Goal: Task Accomplishment & Management: Use online tool/utility

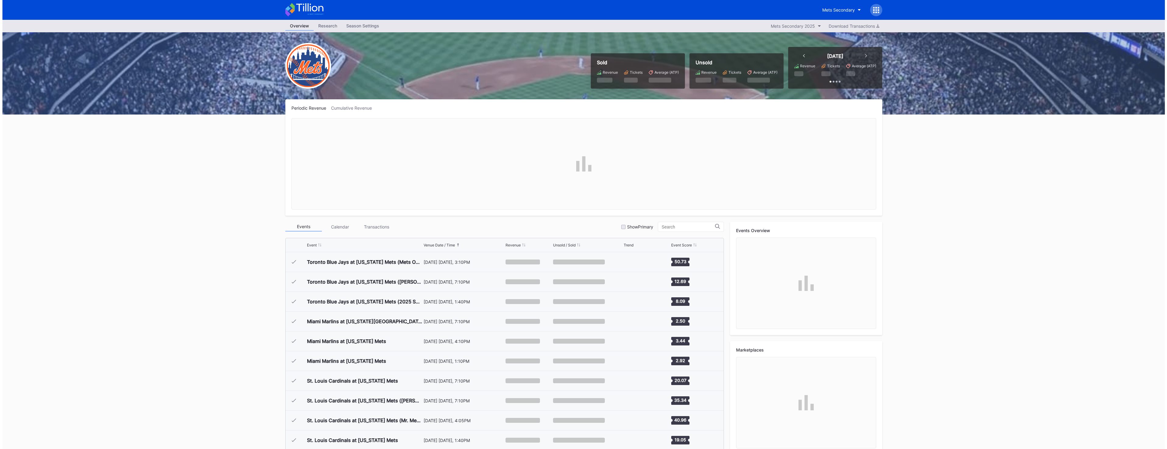
scroll to position [1208, 0]
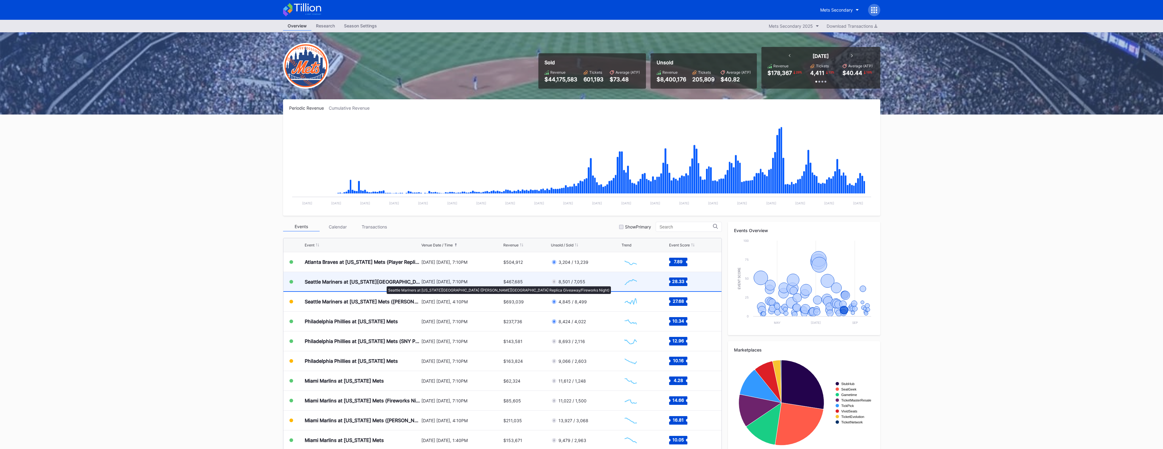
click at [383, 283] on div "Seattle Mariners at [US_STATE][GEOGRAPHIC_DATA] ([PERSON_NAME][GEOGRAPHIC_DATA]…" at bounding box center [362, 282] width 115 height 6
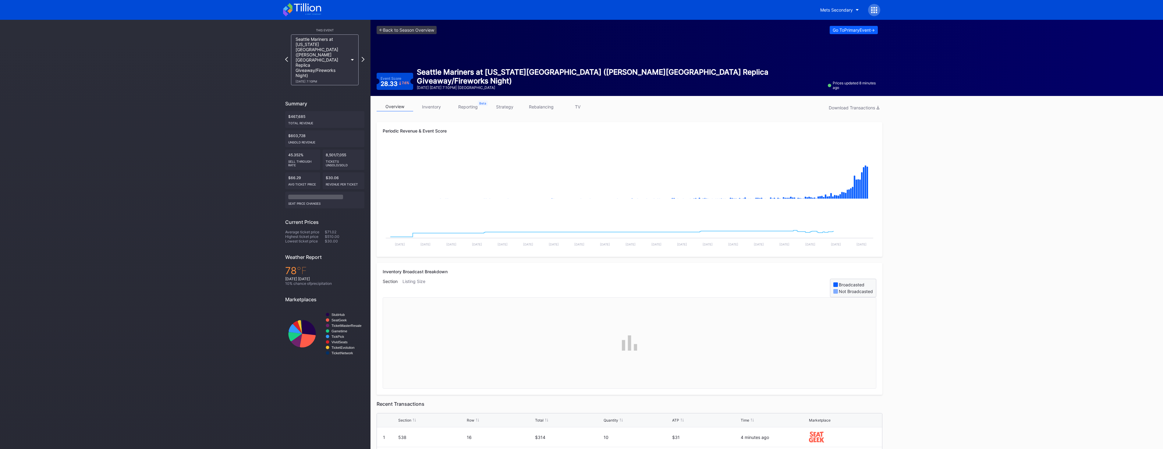
click at [439, 108] on link "inventory" at bounding box center [431, 106] width 37 height 9
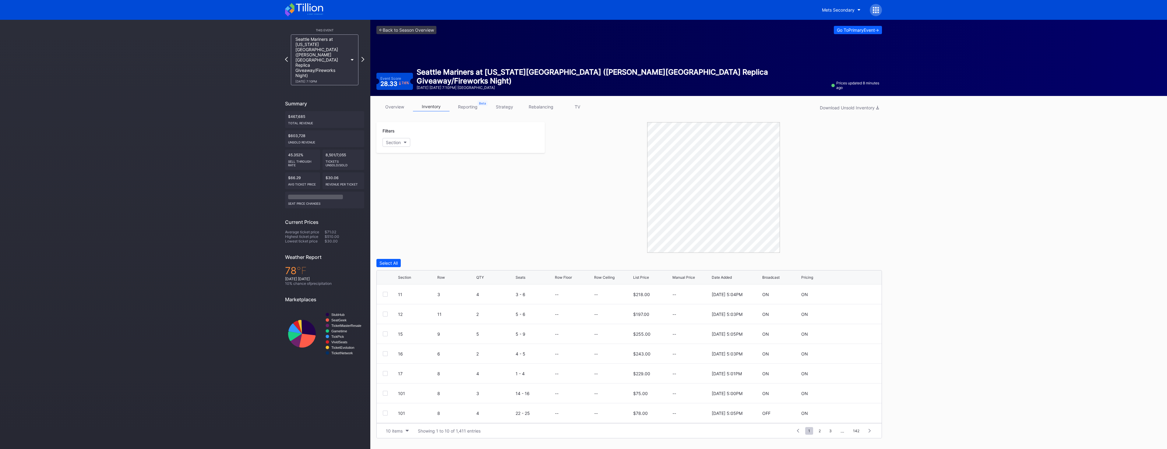
click at [405, 142] on icon "button" at bounding box center [405, 143] width 3 height 2
click at [865, 31] on div "Go To Primary Event ->" at bounding box center [858, 29] width 42 height 5
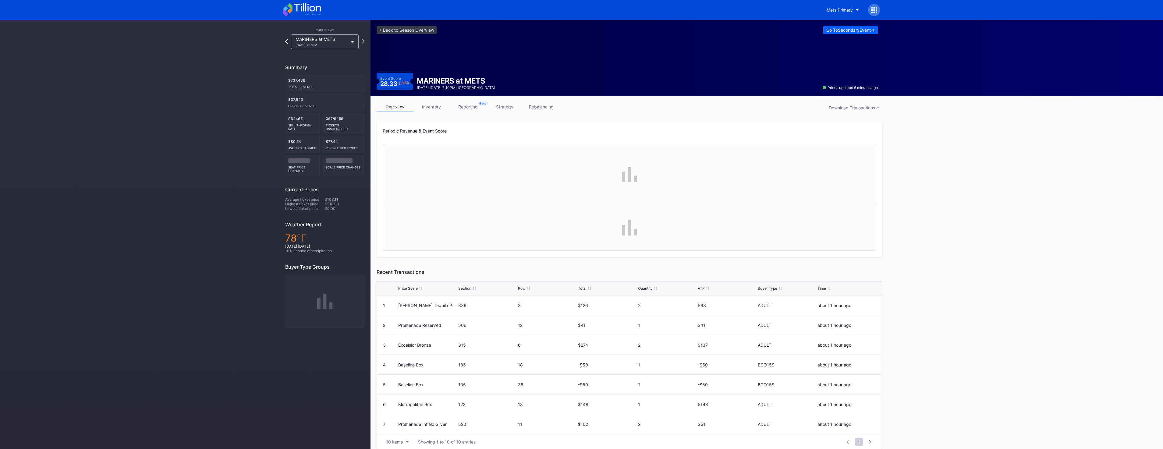
click at [542, 97] on div "overview inventory reporting strategy rebalancing Download Transactions Periodi…" at bounding box center [629, 275] width 518 height 359
click at [544, 104] on link "rebalancing" at bounding box center [541, 106] width 37 height 9
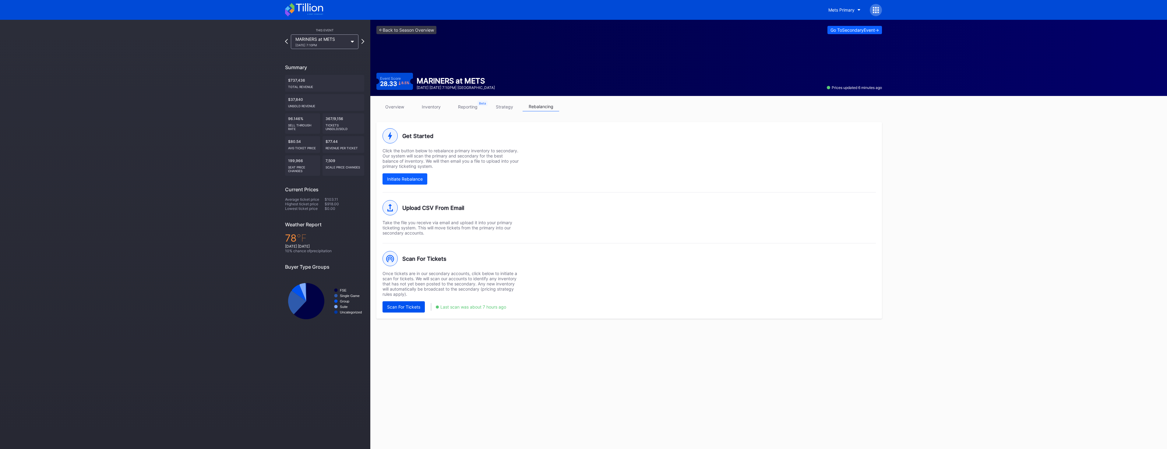
click at [422, 308] on button "Scan For Tickets" at bounding box center [404, 306] width 42 height 11
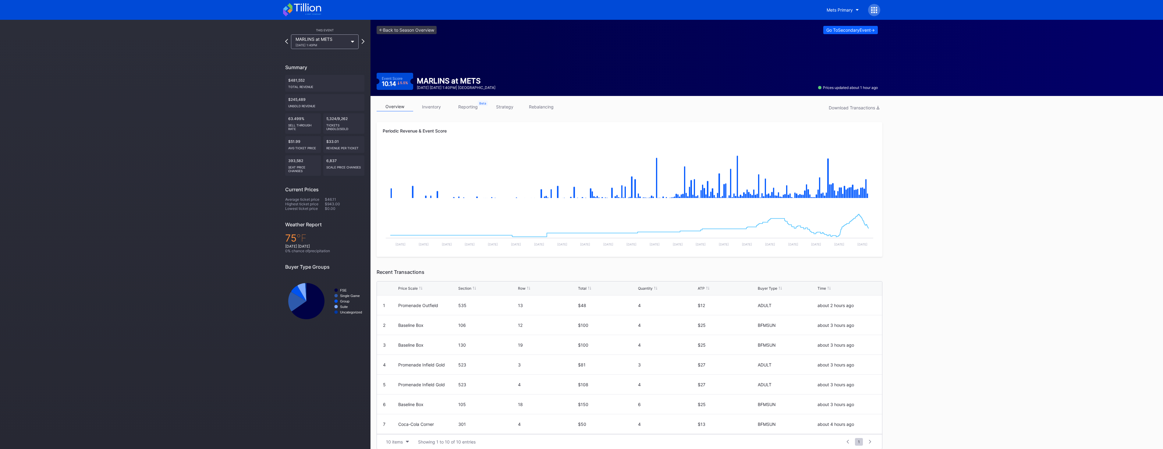
click at [316, 10] on icon at bounding box center [307, 7] width 27 height 8
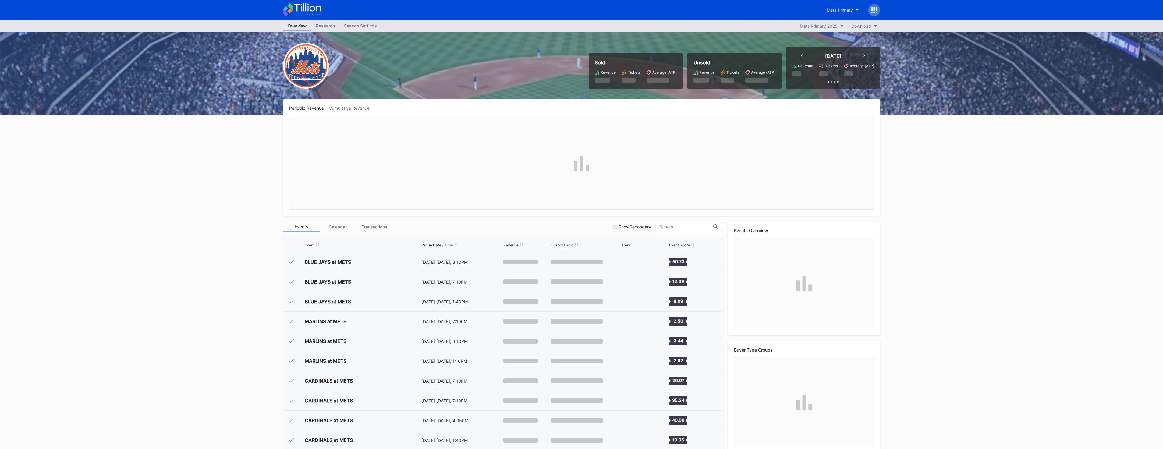
scroll to position [1208, 0]
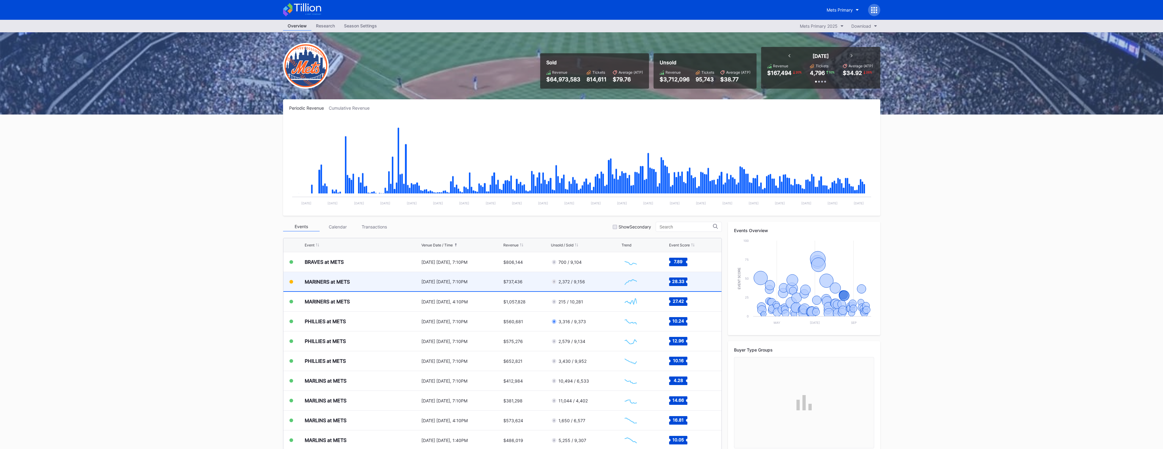
click at [592, 285] on div "2,372 / 9,156" at bounding box center [585, 281] width 69 height 19
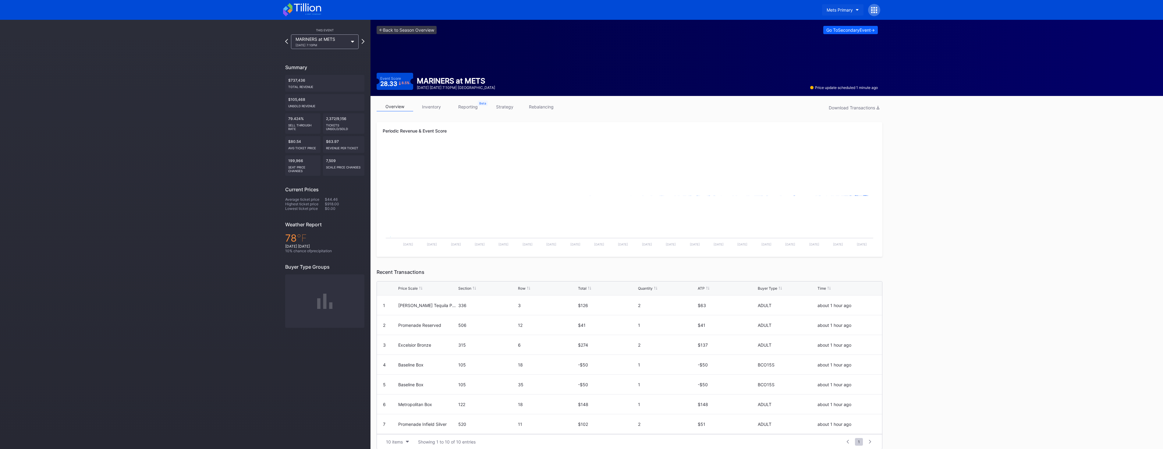
click at [851, 11] on div "Mets Primary" at bounding box center [839, 9] width 26 height 5
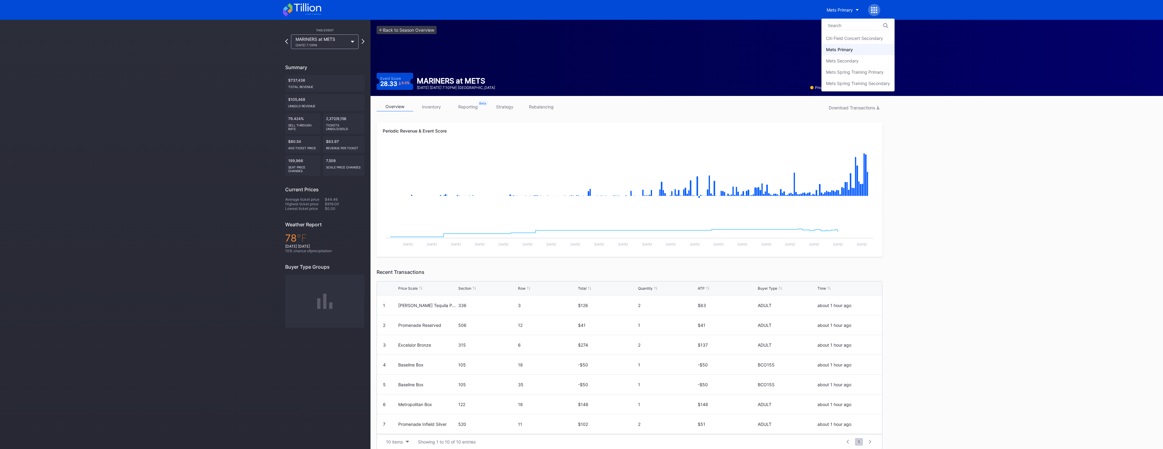
click at [856, 62] on div "Mets Secondary" at bounding box center [842, 60] width 33 height 5
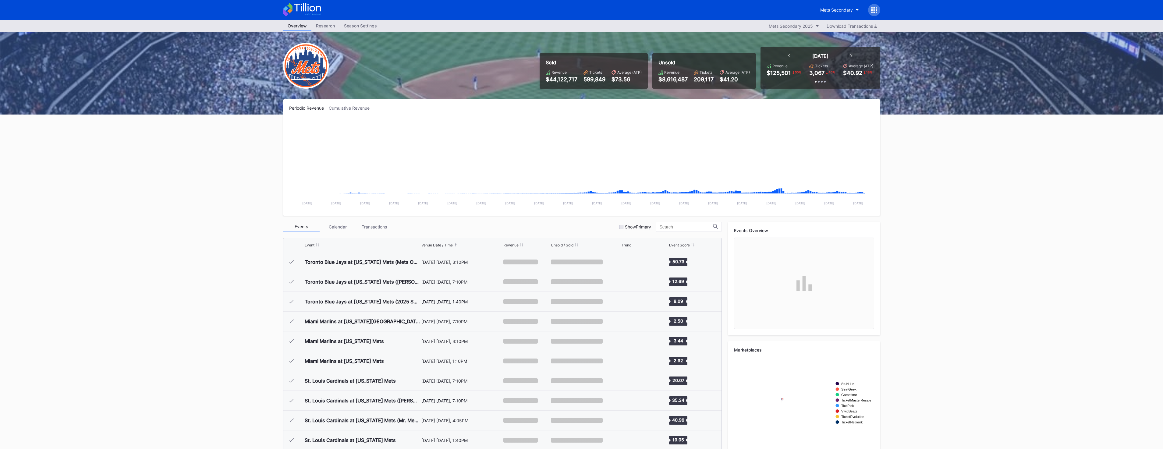
scroll to position [1208, 0]
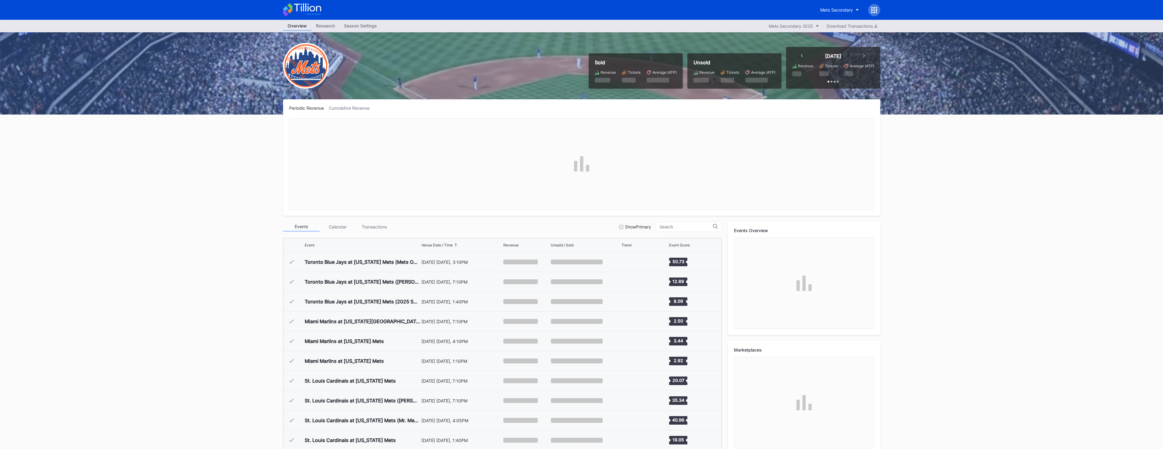
scroll to position [1208, 0]
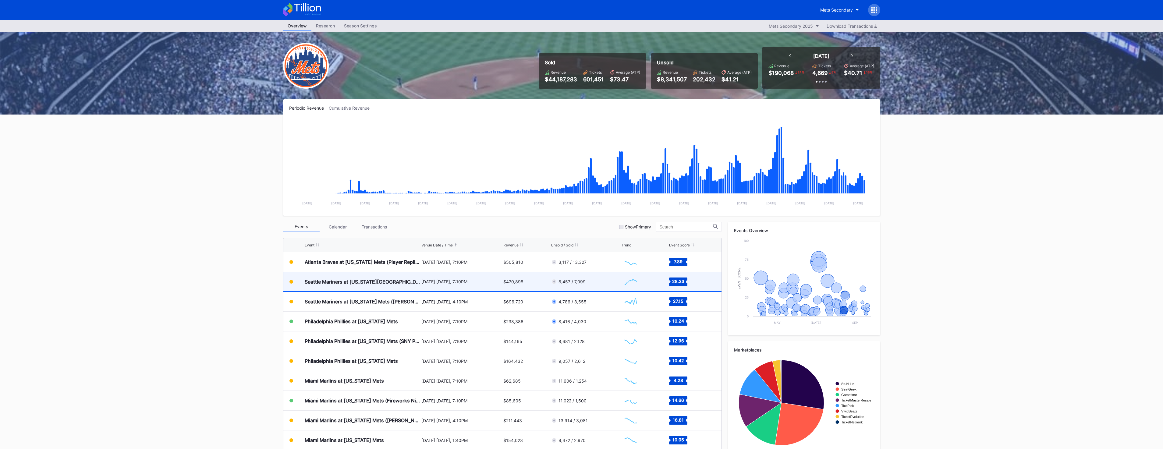
click at [372, 278] on div "Seattle Mariners at [US_STATE][GEOGRAPHIC_DATA] ([PERSON_NAME][GEOGRAPHIC_DATA]…" at bounding box center [362, 281] width 115 height 19
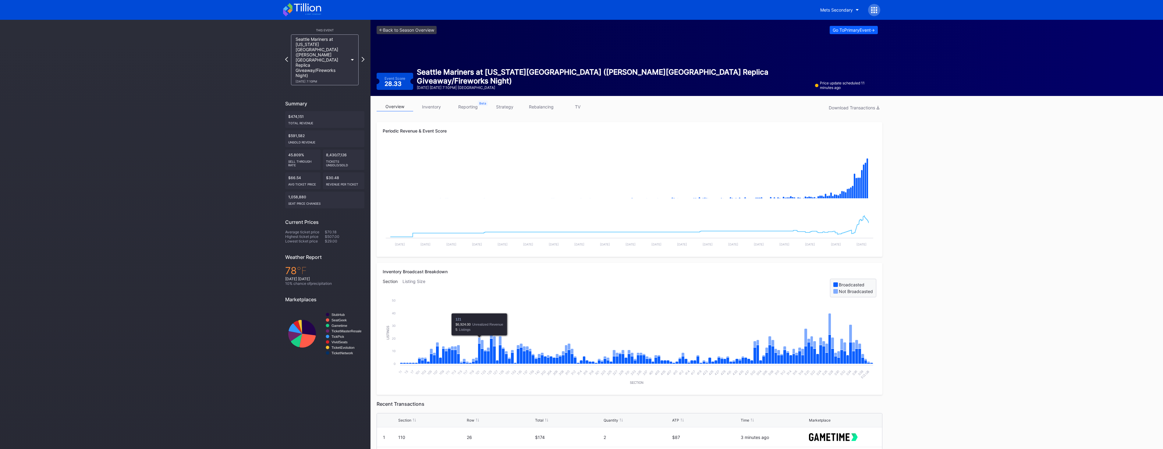
click at [571, 107] on link "TV" at bounding box center [577, 106] width 37 height 9
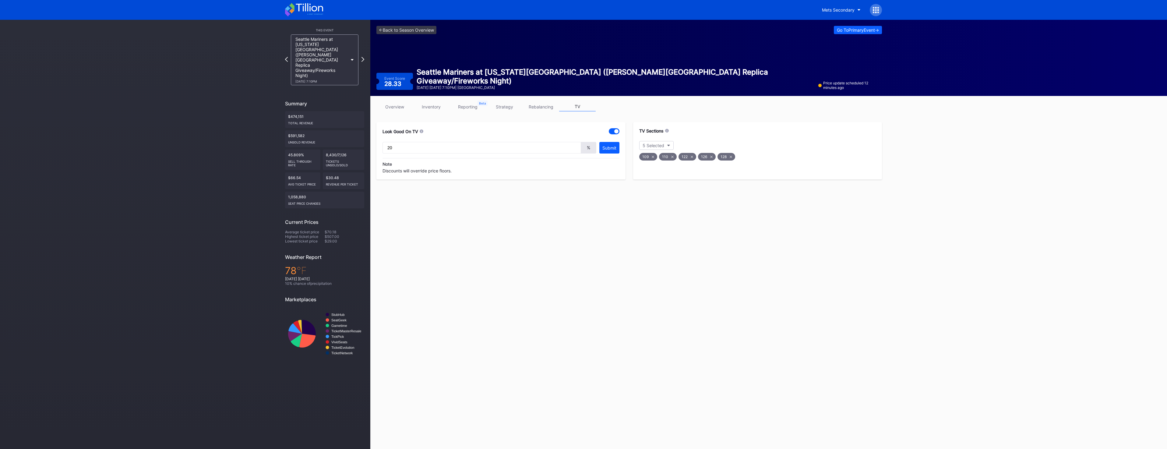
type input "20"
click at [691, 156] on icon at bounding box center [692, 157] width 2 height 2
click at [692, 156] on div "126" at bounding box center [688, 157] width 18 height 8
click at [670, 146] on button "3 Selected" at bounding box center [656, 145] width 34 height 9
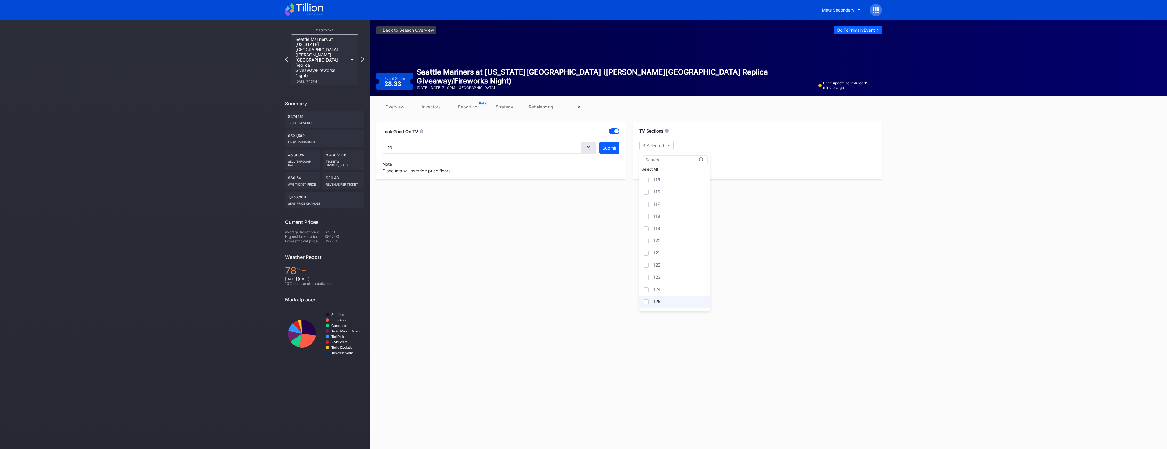
click at [665, 300] on div "125" at bounding box center [674, 302] width 71 height 12
click at [670, 255] on div "121" at bounding box center [674, 253] width 71 height 12
click at [397, 108] on link "overview" at bounding box center [394, 106] width 37 height 9
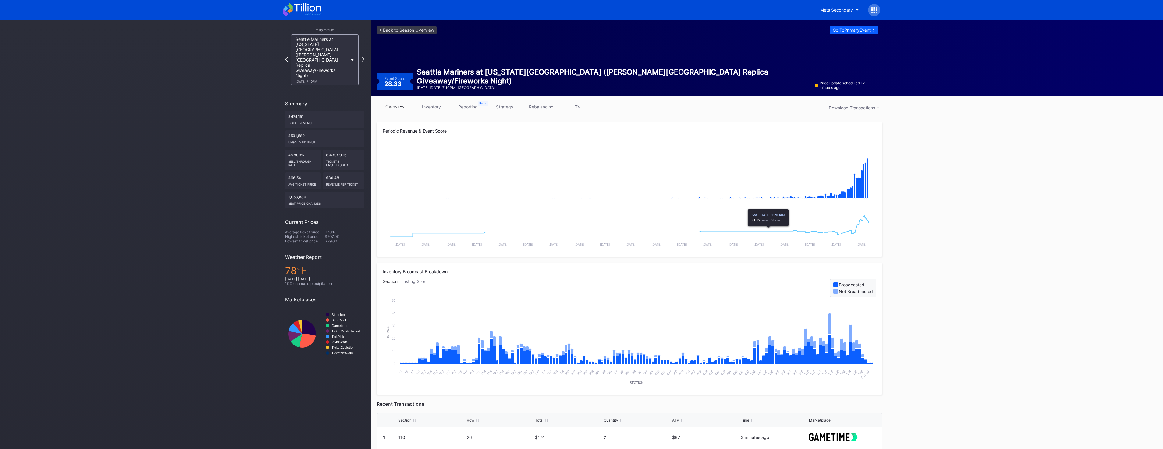
click at [581, 109] on link "TV" at bounding box center [577, 106] width 37 height 9
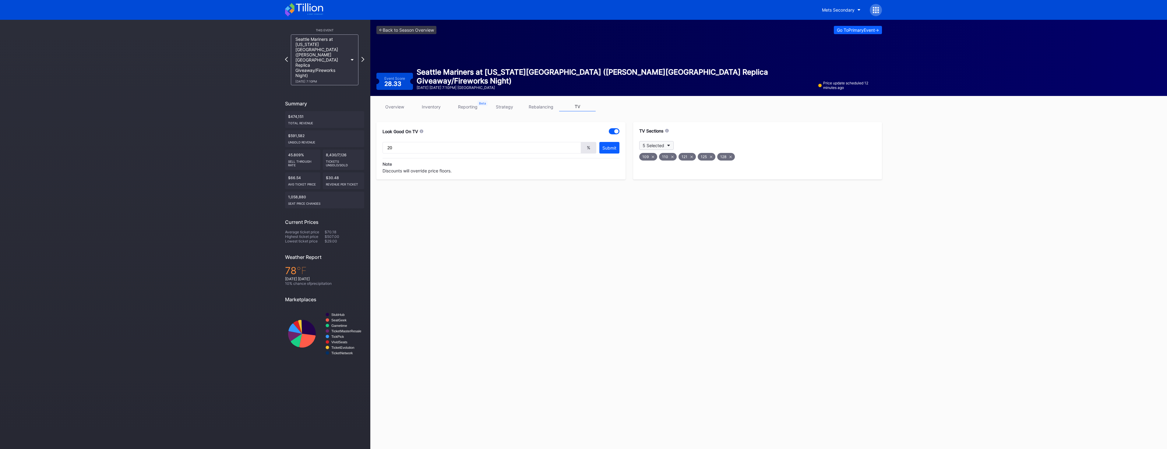
click at [668, 145] on icon "button" at bounding box center [668, 146] width 3 height 2
click at [675, 263] on div "527" at bounding box center [674, 266] width 71 height 12
click at [396, 106] on link "overview" at bounding box center [394, 106] width 37 height 9
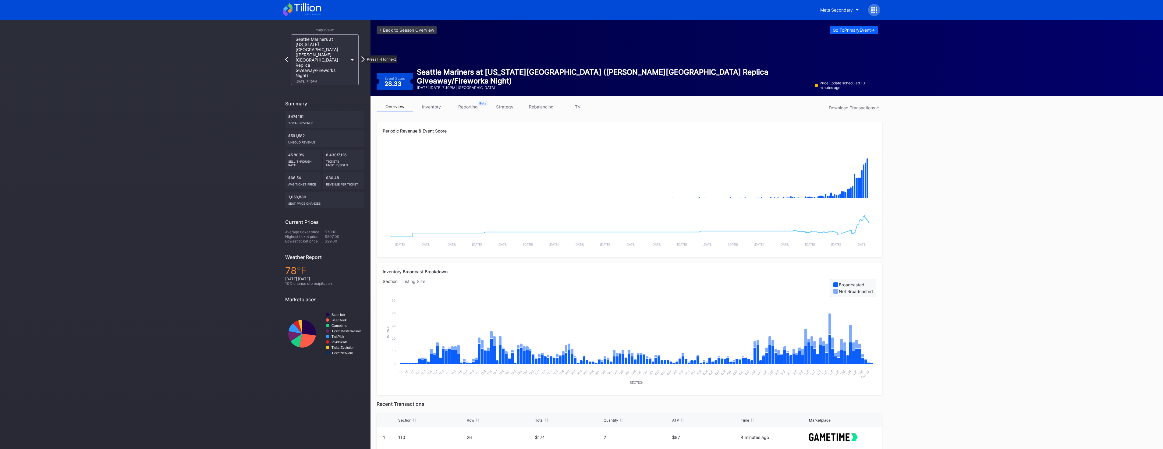
click at [362, 56] on icon at bounding box center [362, 59] width 3 height 6
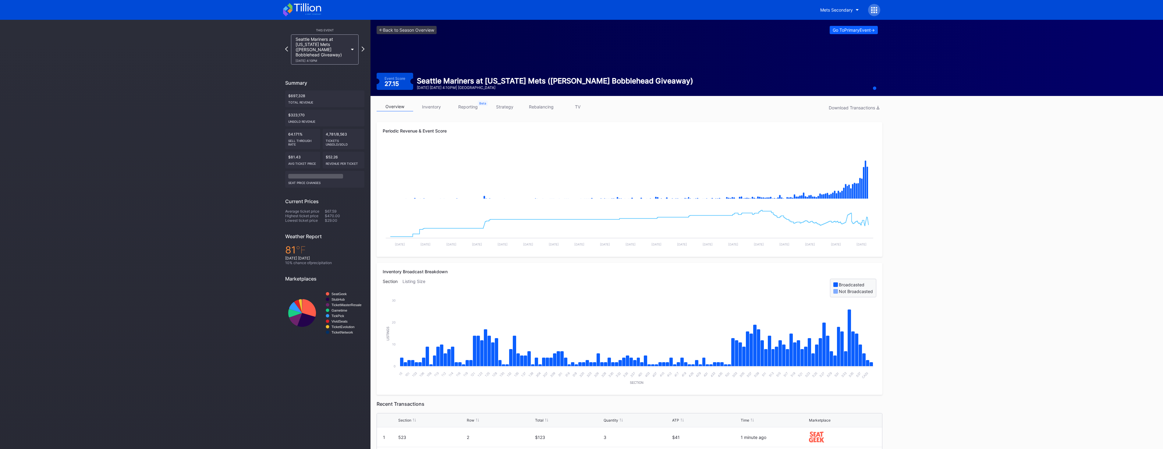
click at [579, 108] on link "TV" at bounding box center [577, 106] width 37 height 9
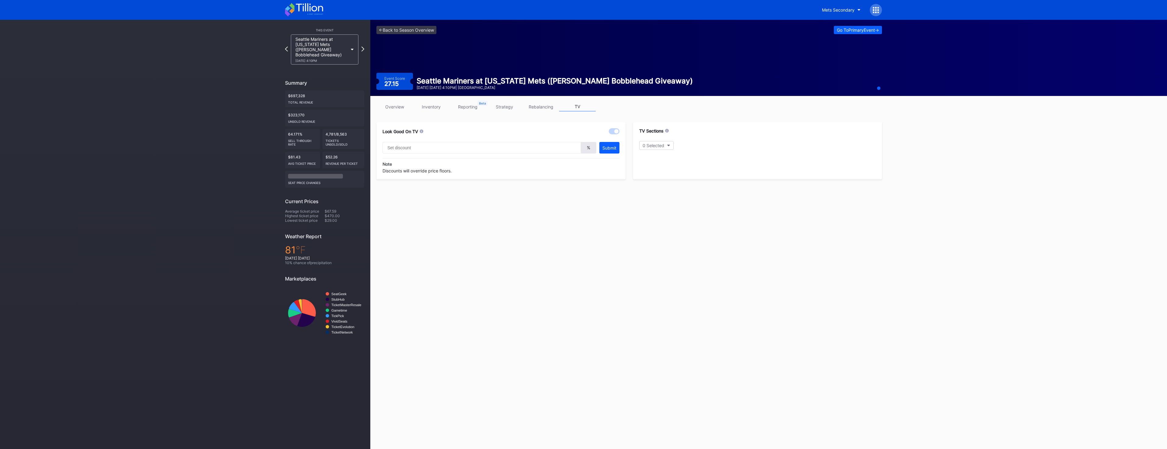
type input "20"
click at [672, 157] on icon at bounding box center [672, 157] width 2 height 2
click at [654, 155] on div "109" at bounding box center [648, 157] width 18 height 8
click at [652, 158] on div "109" at bounding box center [648, 157] width 18 height 8
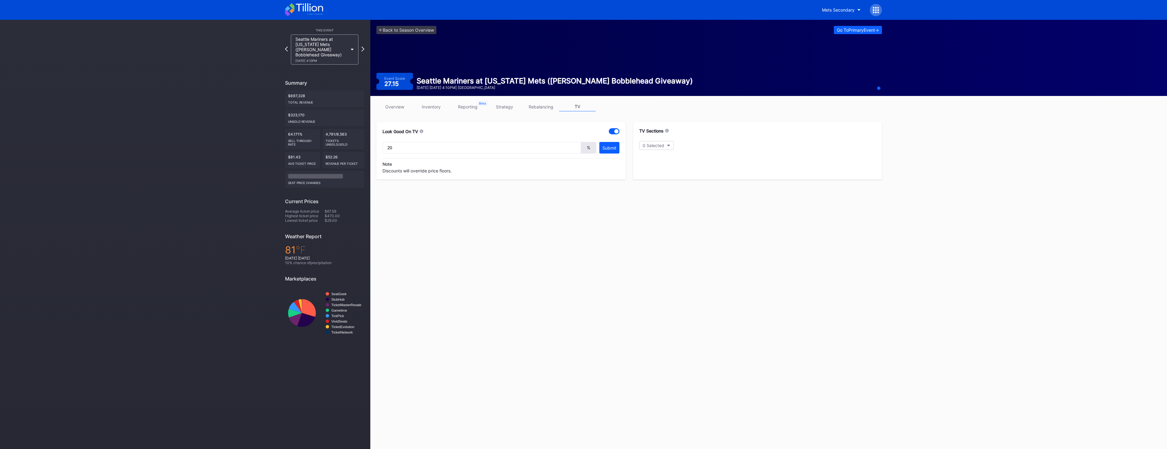
click at [440, 108] on link "inventory" at bounding box center [431, 106] width 37 height 9
click at [396, 111] on div "overview inventory reporting strategy rebalancing TV Download Unsold Inventory" at bounding box center [629, 108] width 506 height 12
click at [396, 107] on link "overview" at bounding box center [394, 106] width 37 height 9
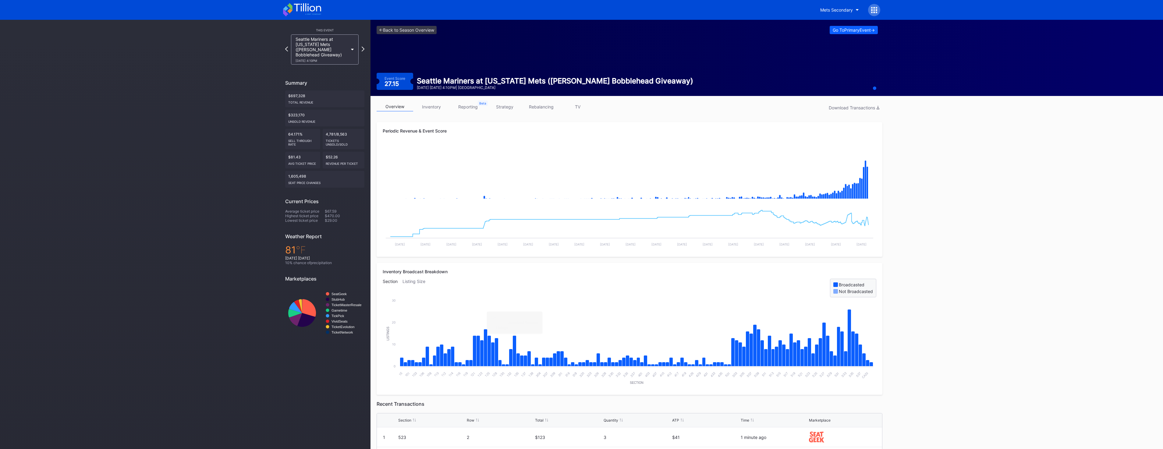
click at [577, 107] on link "TV" at bounding box center [577, 106] width 37 height 9
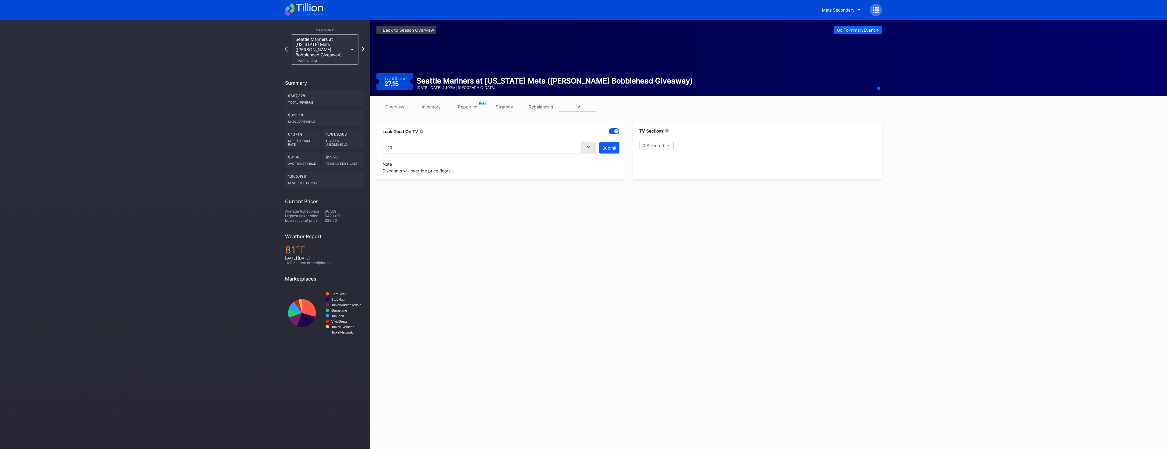
click at [430, 114] on div "overview inventory reporting strategy rebalancing TV" at bounding box center [629, 108] width 506 height 12
click at [430, 107] on link "inventory" at bounding box center [431, 106] width 37 height 9
click at [394, 110] on link "overview" at bounding box center [394, 106] width 37 height 9
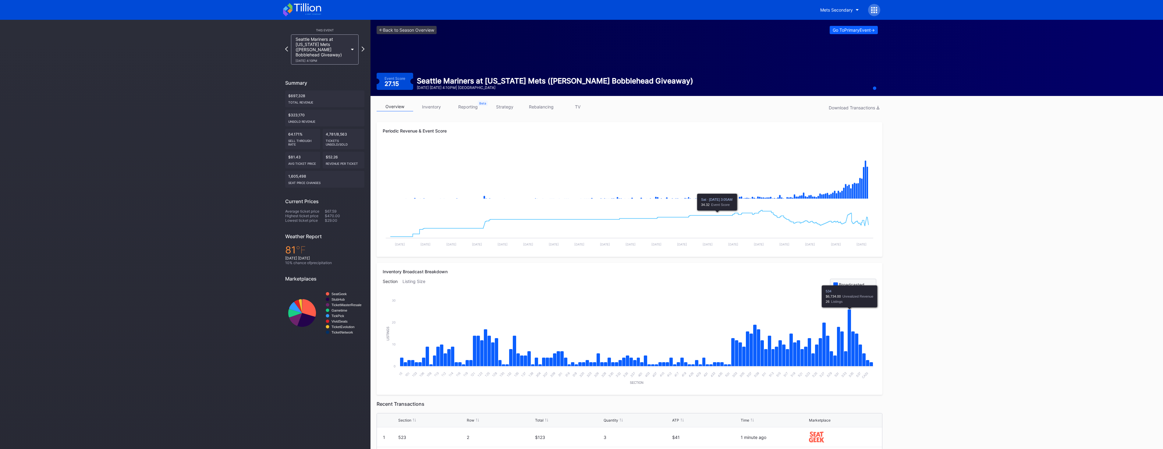
click at [576, 101] on div "overview inventory reporting strategy rebalancing TV Download Transactions Peri…" at bounding box center [629, 341] width 518 height 491
click at [579, 104] on link "TV" at bounding box center [577, 106] width 37 height 9
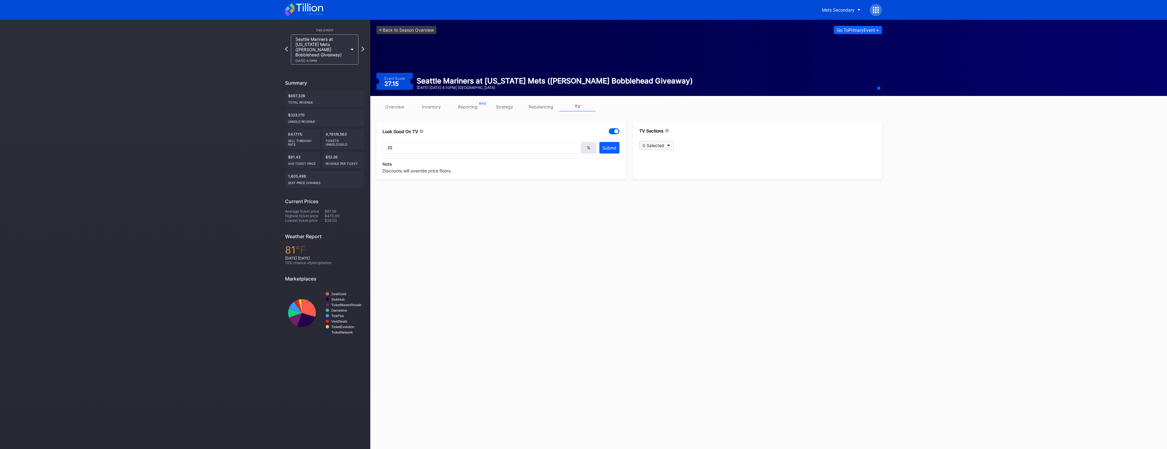
click at [665, 144] on button "0 Selected" at bounding box center [656, 145] width 34 height 9
click at [667, 246] on div "124" at bounding box center [674, 247] width 71 height 12
click at [662, 281] on div "128" at bounding box center [674, 283] width 71 height 12
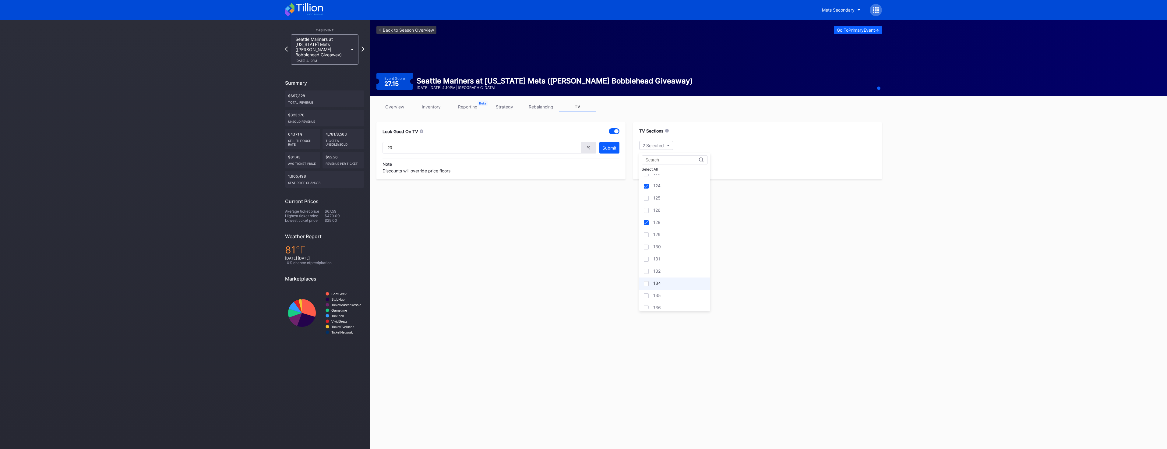
click at [663, 283] on div "134" at bounding box center [674, 283] width 71 height 12
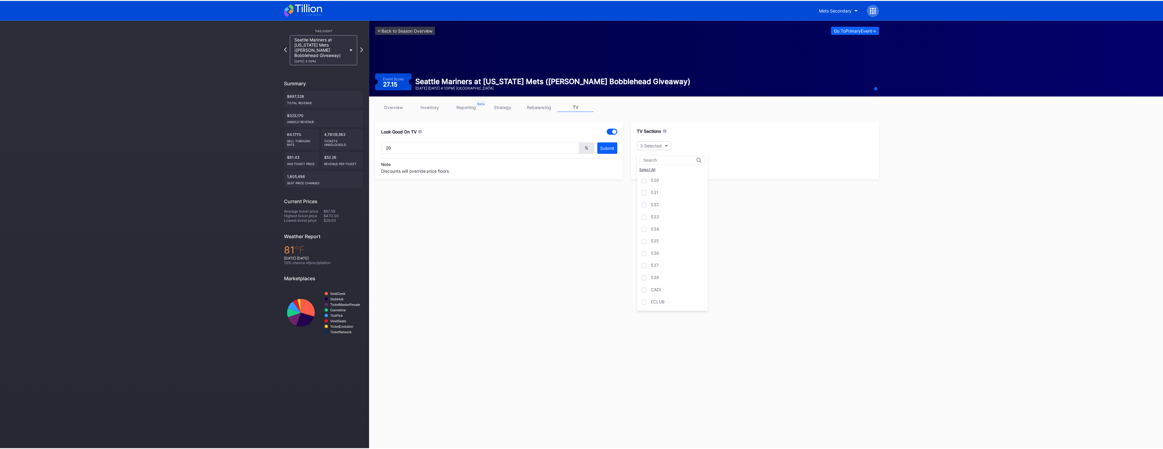
scroll to position [1419, 0]
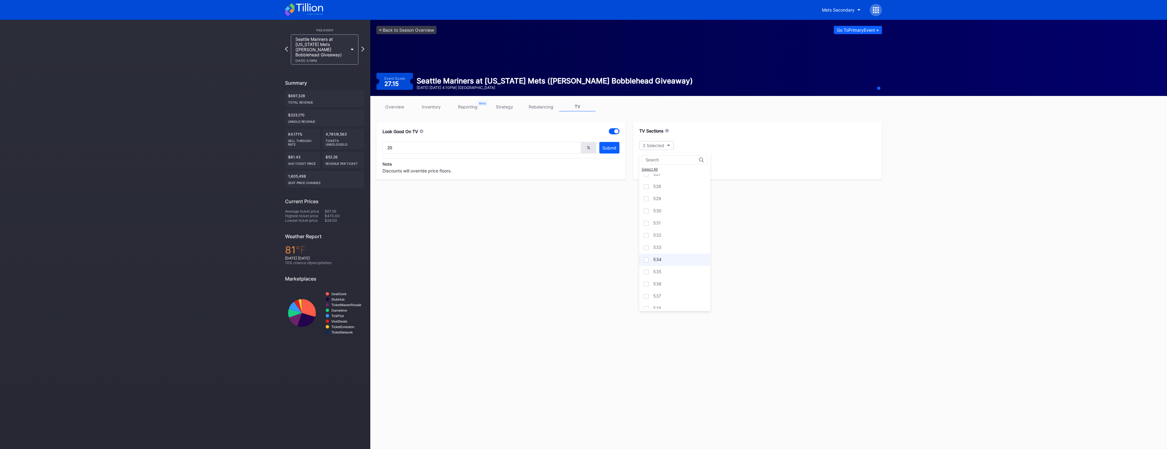
click at [667, 261] on div "534" at bounding box center [674, 260] width 71 height 12
click at [609, 148] on div "Submit" at bounding box center [609, 147] width 14 height 5
click at [402, 109] on link "overview" at bounding box center [394, 106] width 37 height 9
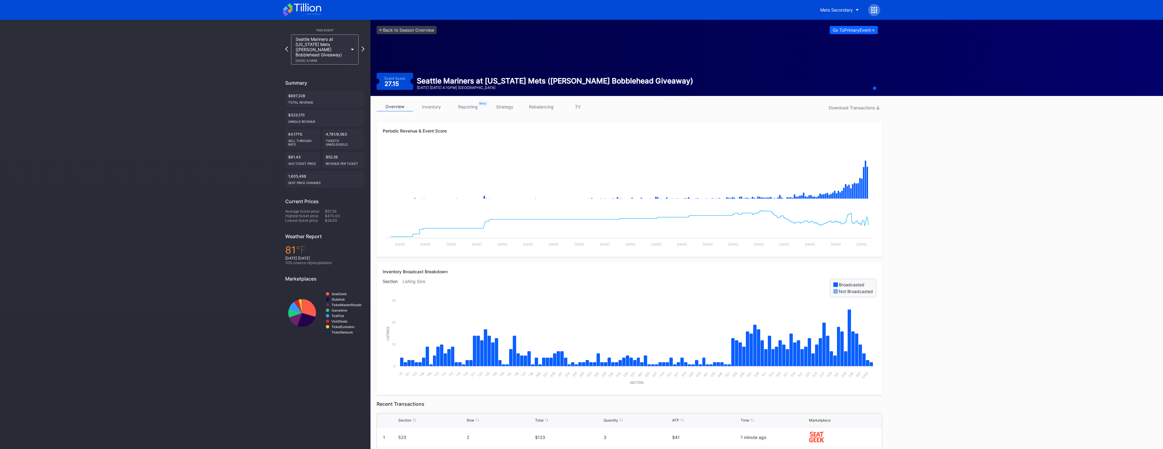
click at [297, 15] on icon at bounding box center [302, 9] width 38 height 13
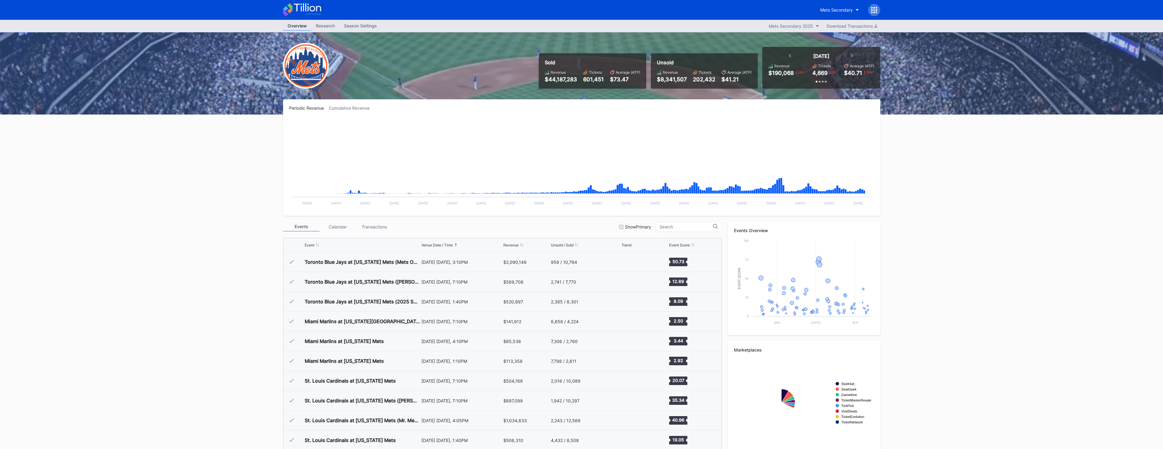
scroll to position [1208, 0]
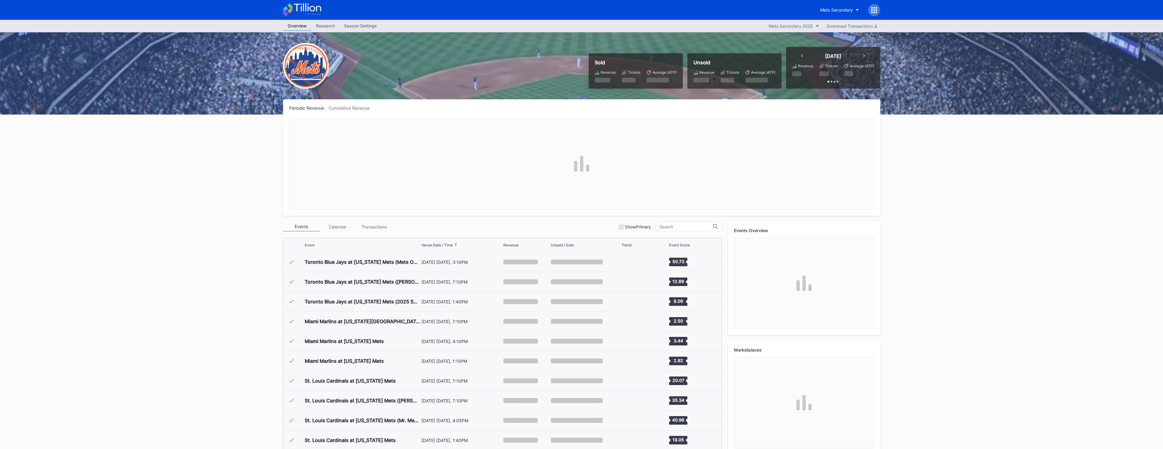
scroll to position [1208, 0]
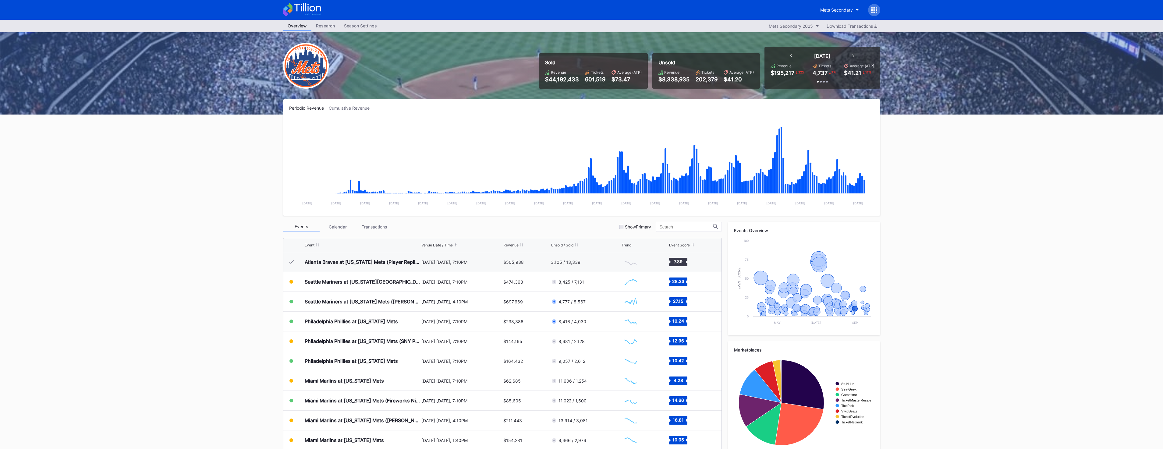
scroll to position [1228, 0]
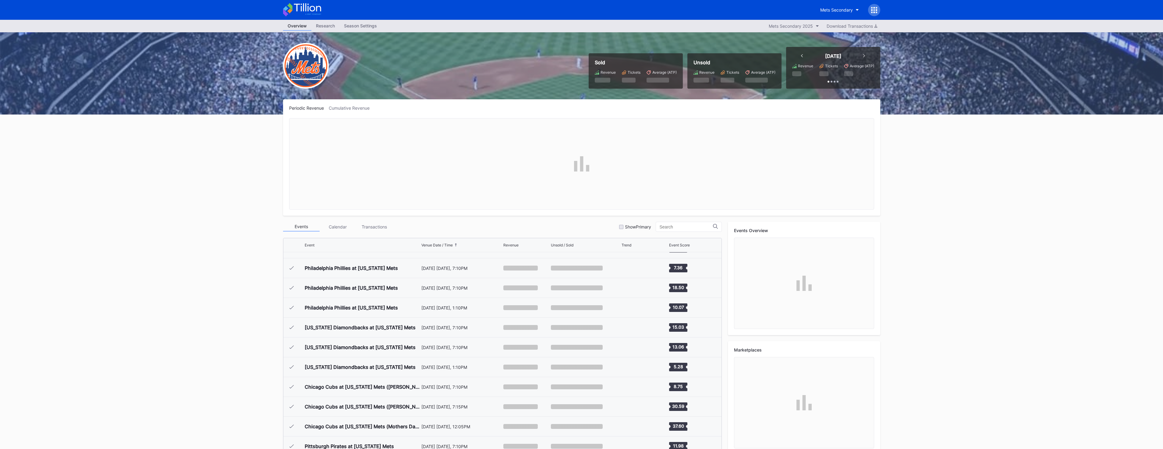
scroll to position [1228, 0]
